Goal: Go to known website: Access a specific website the user already knows

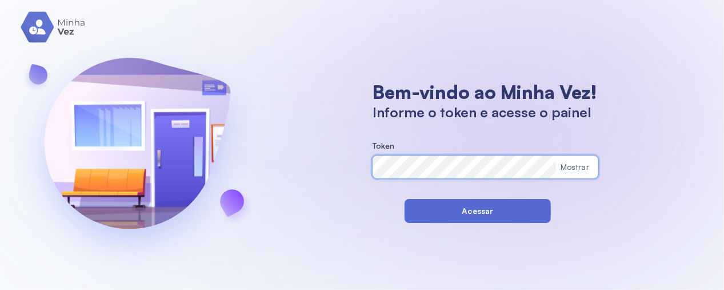
click at [434, 221] on button "Acessar" at bounding box center [478, 211] width 146 height 24
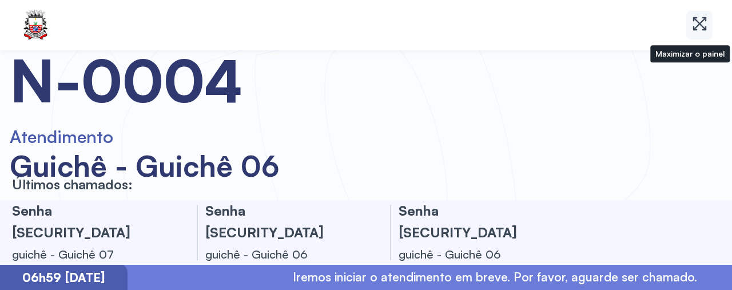
click at [708, 27] on icon at bounding box center [699, 23] width 17 height 17
